Goal: Task Accomplishment & Management: Manage account settings

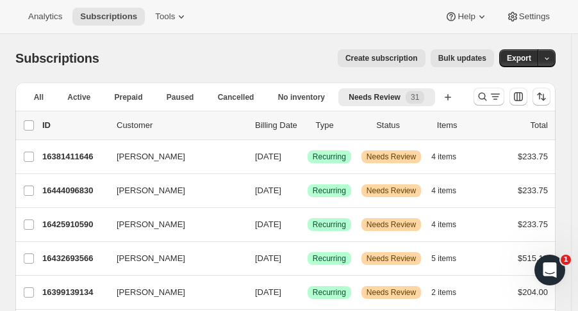
click at [486, 99] on icon "Search and filter results" at bounding box center [482, 96] width 13 height 13
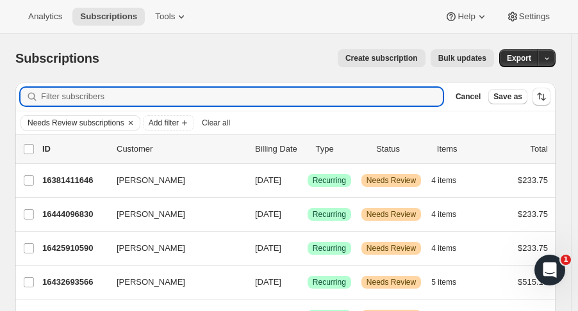
click at [129, 125] on icon "Clear" at bounding box center [131, 123] width 10 height 10
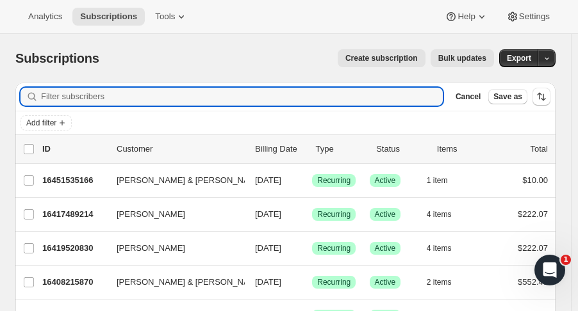
click at [205, 99] on input "Filter subscribers" at bounding box center [242, 97] width 402 height 18
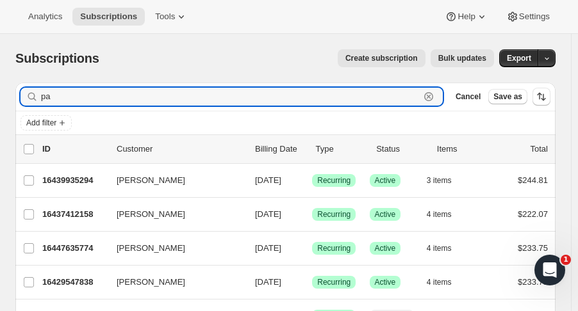
type input "p"
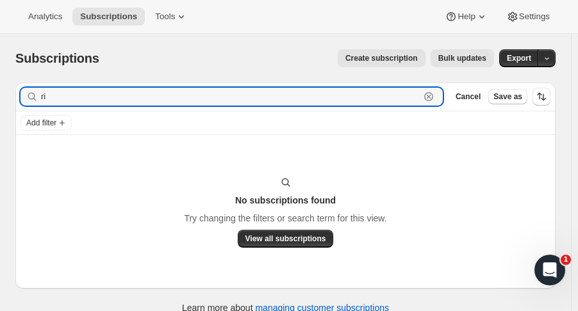
type input "r"
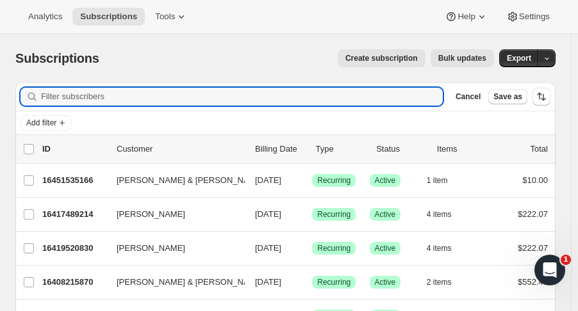
click at [203, 98] on input "Filter subscribers" at bounding box center [242, 97] width 402 height 18
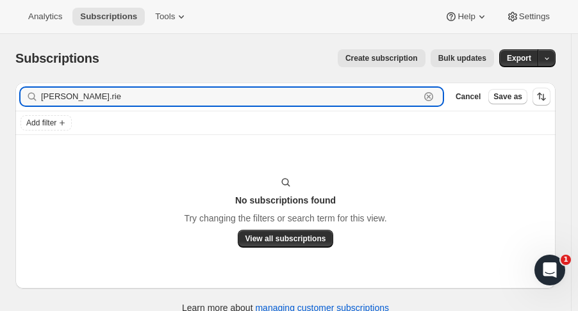
type input "[PERSON_NAME].rie"
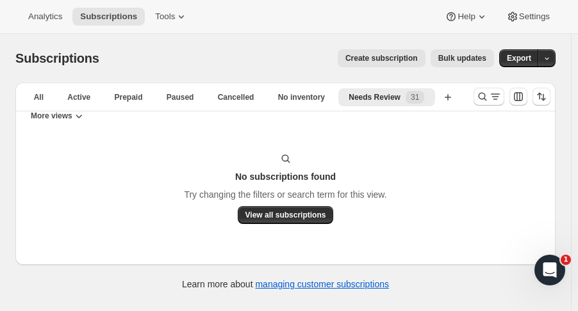
click at [489, 97] on icon "Search and filter results" at bounding box center [482, 96] width 13 height 13
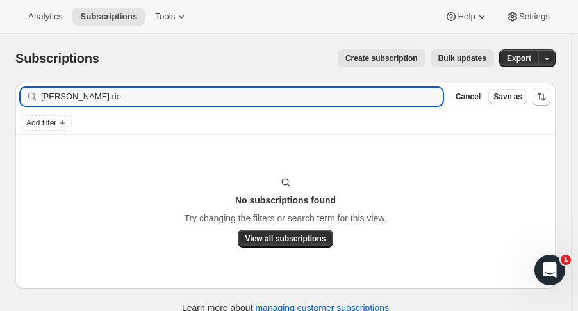
drag, startPoint x: 79, startPoint y: 102, endPoint x: -69, endPoint y: 109, distance: 148.1
click at [0, 109] on html "Analytics Subscriptions Tools Help Settings Skip to content Subscriptions. This…" at bounding box center [289, 155] width 578 height 311
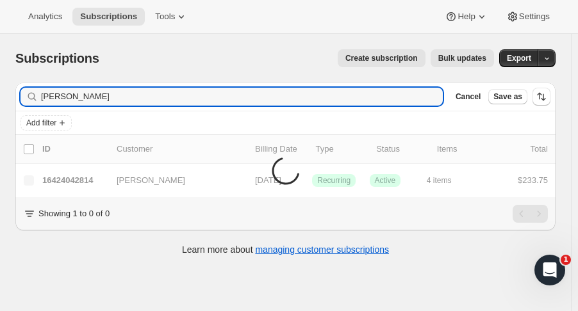
type input "[PERSON_NAME]"
click at [86, 170] on li "Items are loading" at bounding box center [285, 166] width 540 height 62
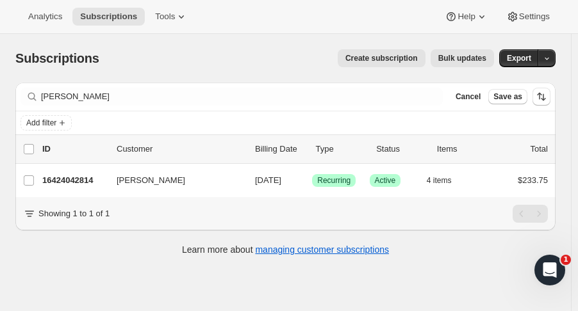
click at [78, 174] on p "16424042814" at bounding box center [74, 180] width 64 height 13
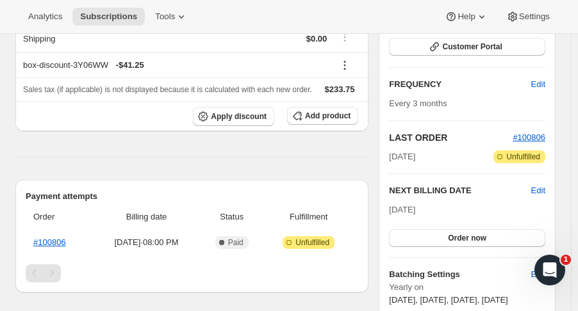
scroll to position [233, 0]
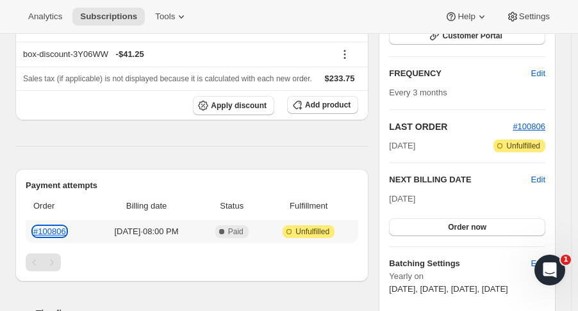
click at [63, 227] on link "#100806" at bounding box center [49, 232] width 33 height 10
